Goal: Information Seeking & Learning: Check status

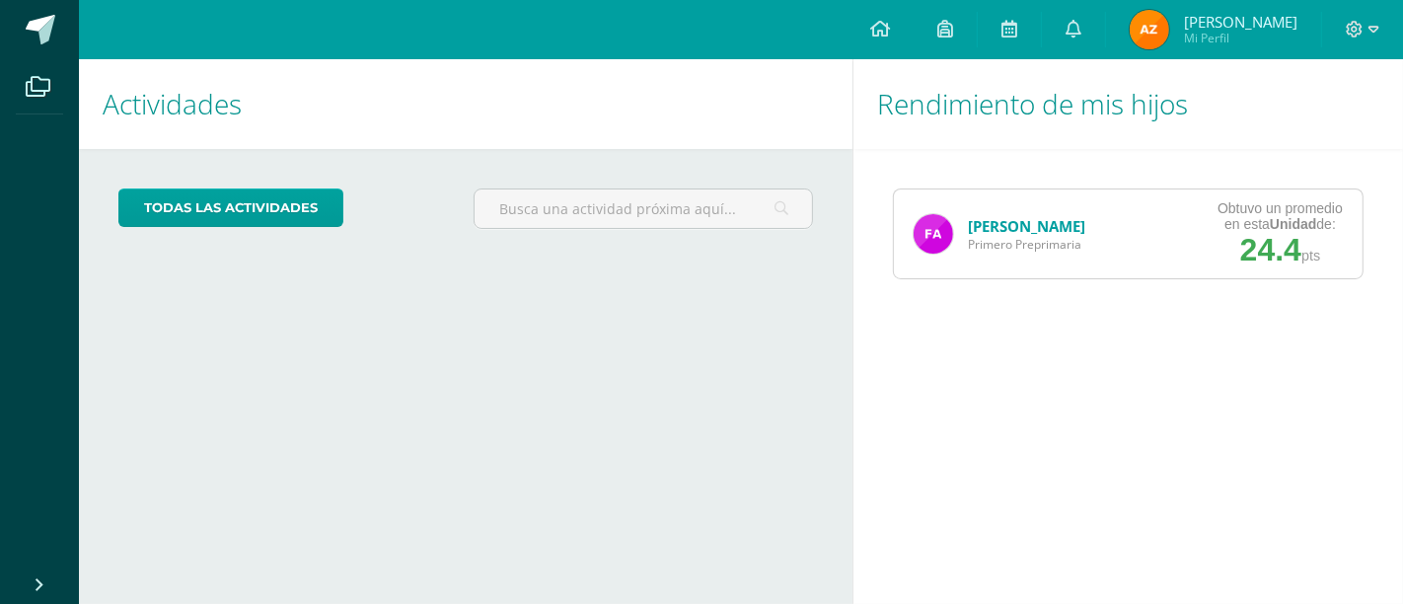
click at [1050, 221] on link "[PERSON_NAME]" at bounding box center [1026, 226] width 117 height 20
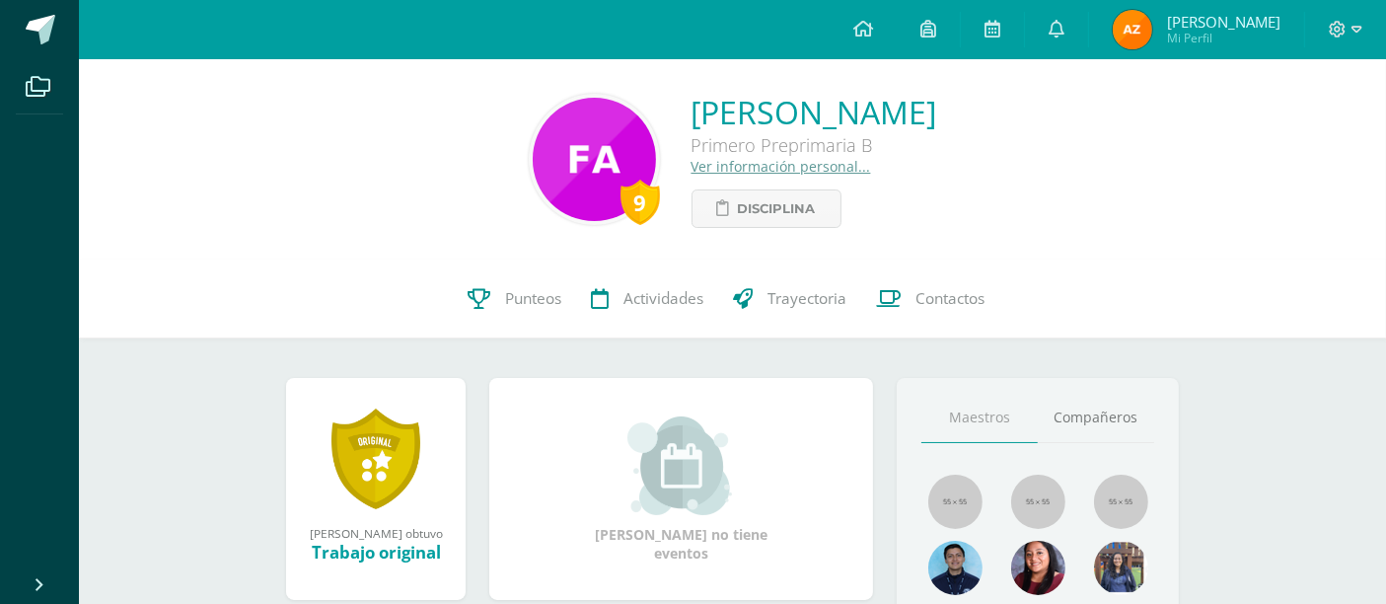
click at [381, 458] on link at bounding box center [376, 458] width 89 height 103
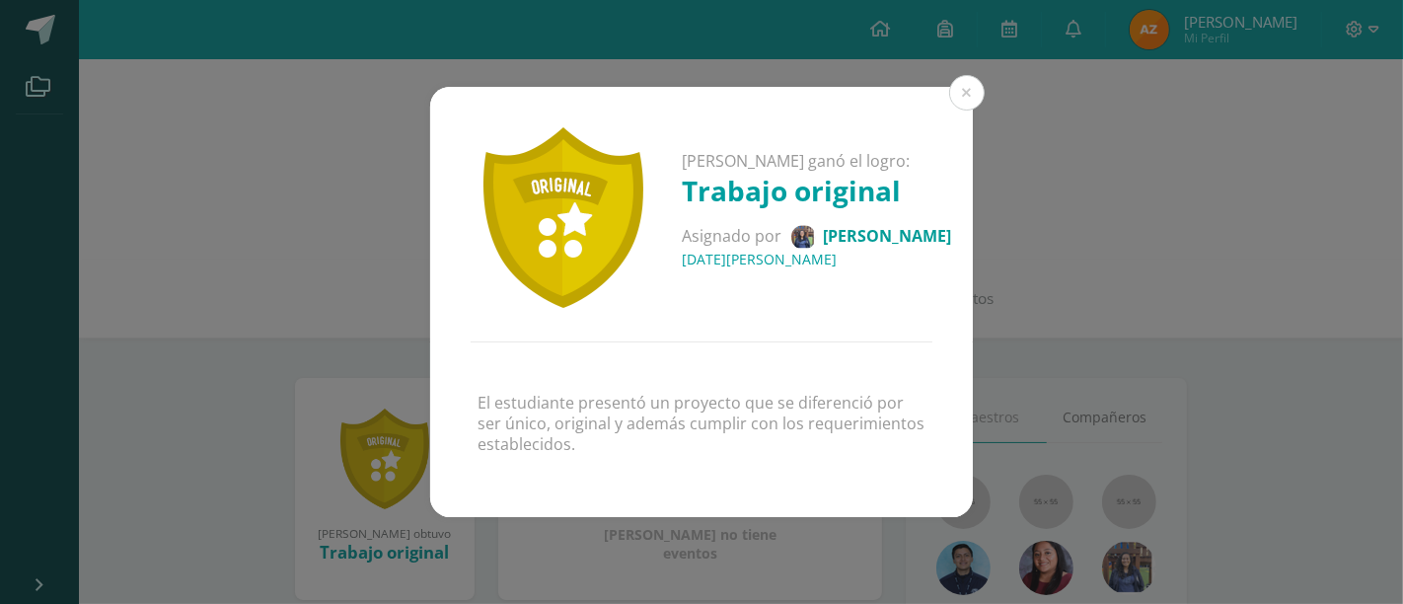
click at [947, 104] on div "Fatima Ximena ganó el logro: Trabajo original Asignado por Katheryn Montepeque …" at bounding box center [701, 214] width 543 height 255
click at [958, 98] on button at bounding box center [967, 93] width 36 height 36
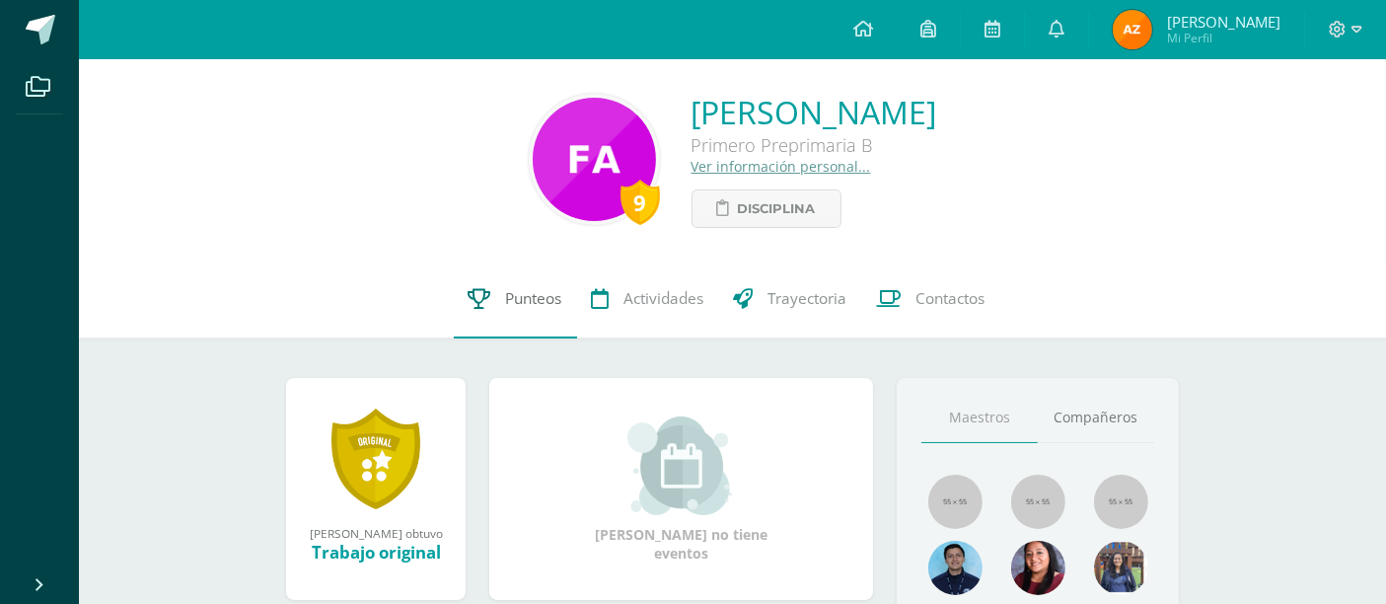
click at [545, 299] on span "Punteos" at bounding box center [534, 298] width 56 height 21
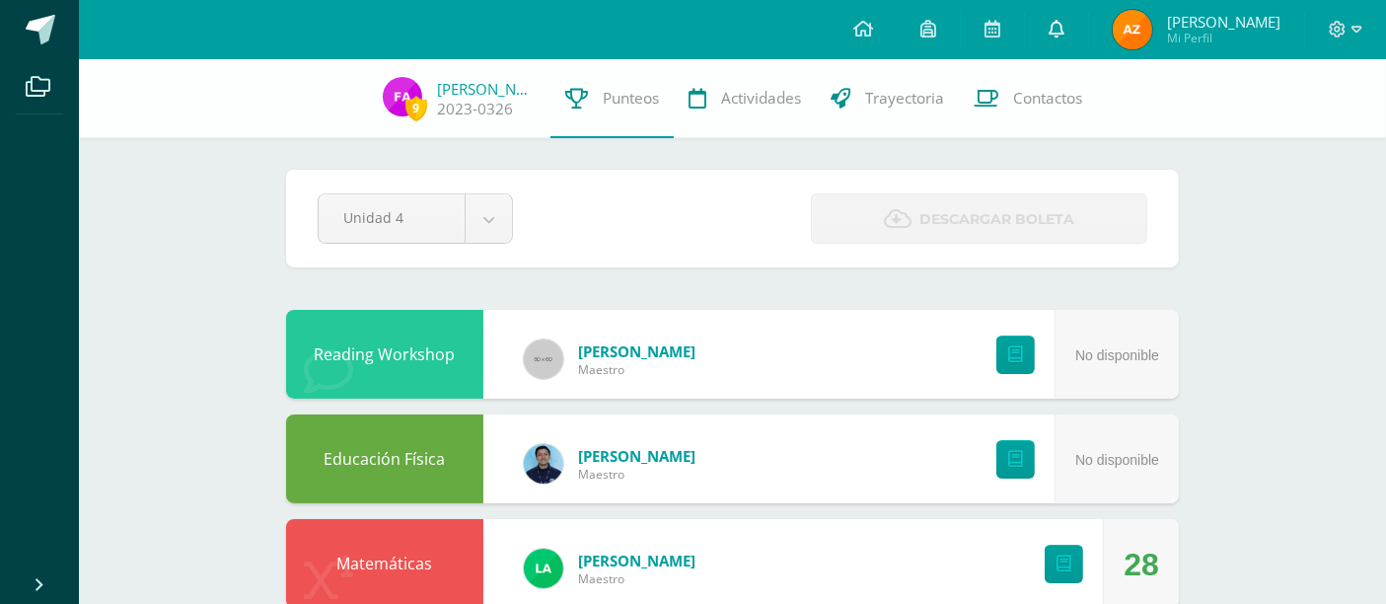
click at [1065, 31] on icon at bounding box center [1057, 29] width 16 height 18
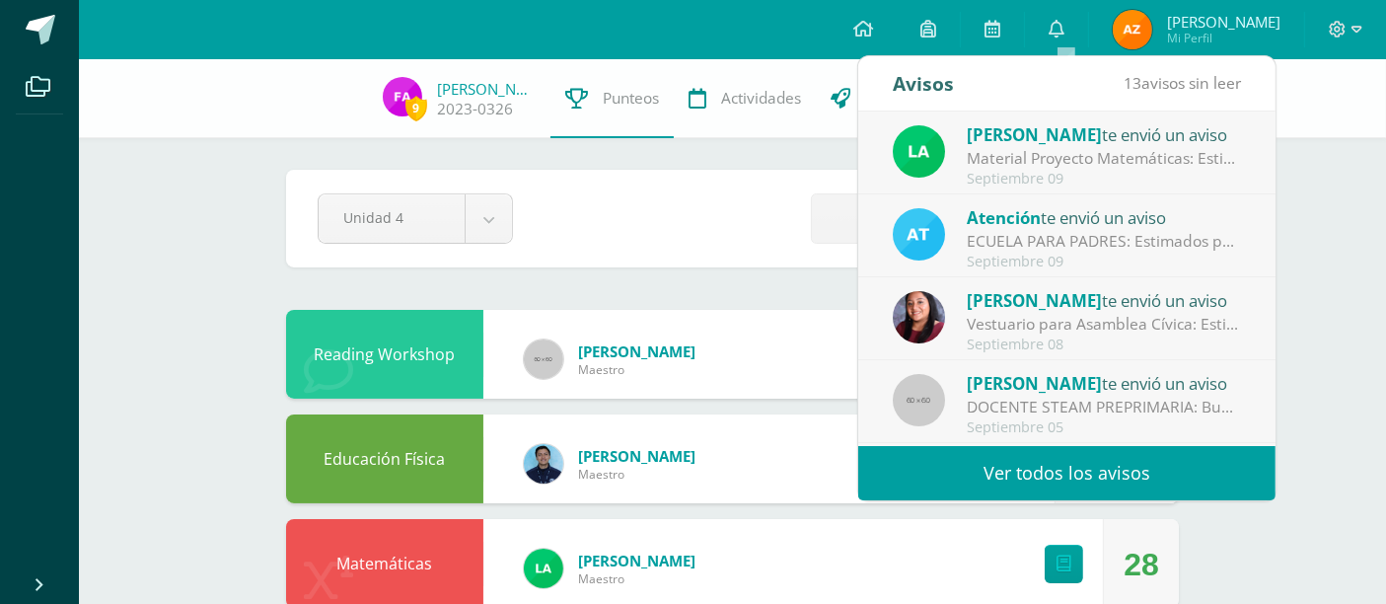
click at [1045, 162] on div "Material Proyecto Matemáticas: Estimados padres de familia: Reciban un cordial …" at bounding box center [1104, 158] width 274 height 23
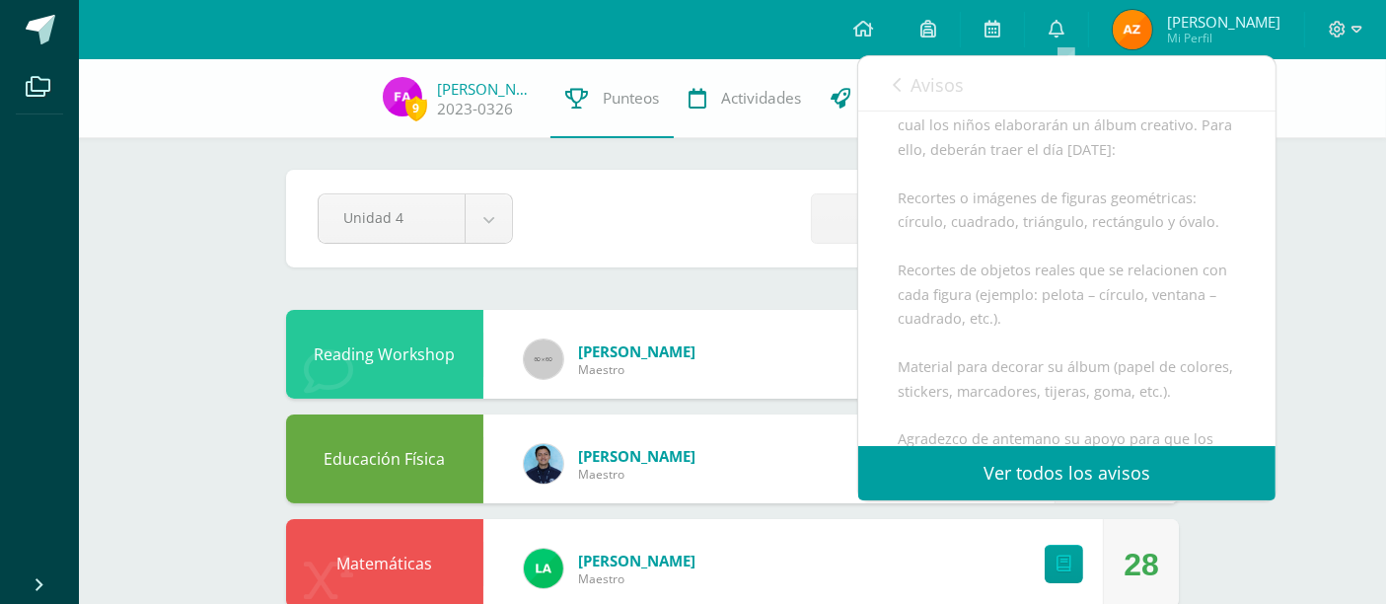
scroll to position [329, 0]
